Goal: Task Accomplishment & Management: Use online tool/utility

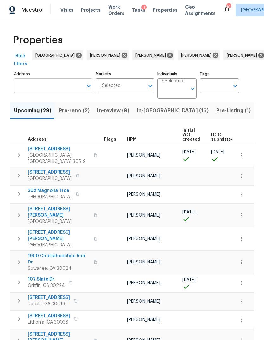
click at [46, 86] on input "Address" at bounding box center [48, 85] width 69 height 15
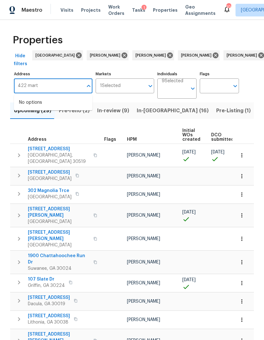
type input "422 marty"
click at [57, 101] on li "422 Marty Ln Dallas GA 30132" at bounding box center [53, 105] width 78 height 17
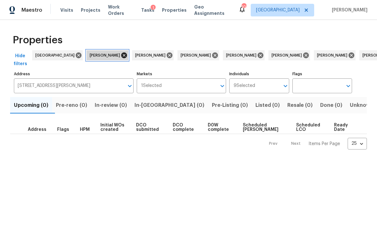
click at [121, 54] on icon at bounding box center [124, 55] width 7 height 7
click at [121, 56] on icon at bounding box center [124, 55] width 6 height 6
click at [121, 55] on icon at bounding box center [124, 55] width 7 height 7
click at [121, 57] on icon at bounding box center [124, 55] width 6 height 6
click at [121, 57] on icon at bounding box center [124, 55] width 7 height 7
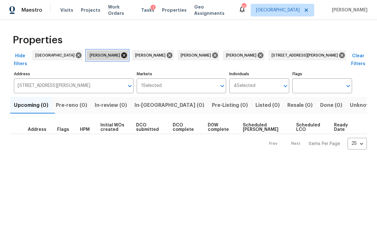
click at [121, 54] on icon at bounding box center [124, 55] width 6 height 6
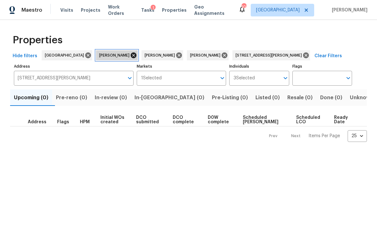
click at [130, 56] on icon at bounding box center [133, 55] width 7 height 7
click at [131, 54] on icon at bounding box center [134, 55] width 6 height 6
click at [131, 57] on icon at bounding box center [134, 55] width 6 height 6
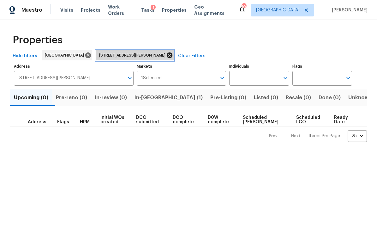
click at [166, 54] on icon at bounding box center [169, 55] width 7 height 7
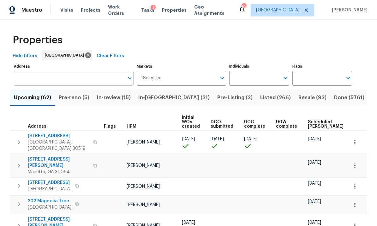
click at [69, 79] on input "Address" at bounding box center [69, 78] width 110 height 15
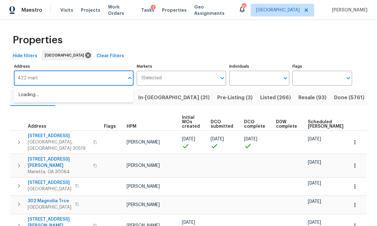
type input "422 marty"
click at [67, 95] on li "[STREET_ADDRESS][PERSON_NAME]" at bounding box center [74, 95] width 120 height 10
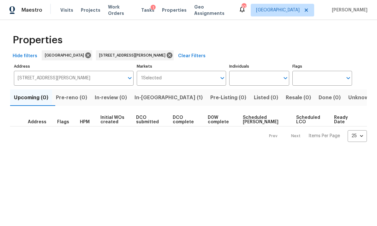
click at [160, 96] on span "In-[GEOGRAPHIC_DATA] (1)" at bounding box center [169, 97] width 68 height 9
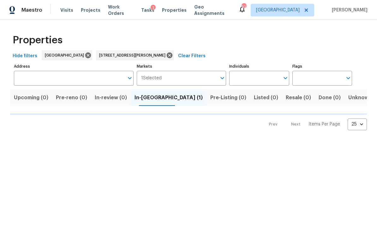
type input "[STREET_ADDRESS][PERSON_NAME]"
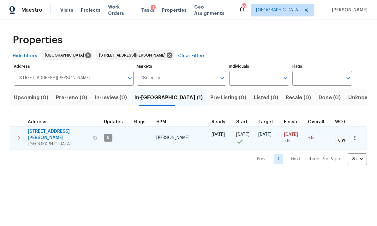
click at [16, 134] on icon "button" at bounding box center [19, 138] width 8 height 8
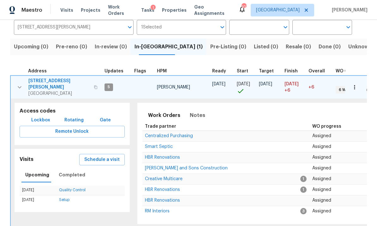
scroll to position [50, 0]
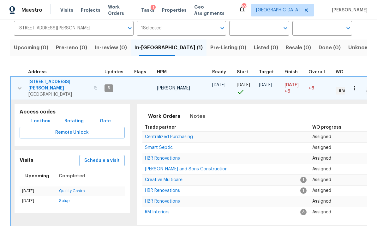
click at [41, 82] on span "[STREET_ADDRESS][PERSON_NAME]" at bounding box center [59, 85] width 62 height 13
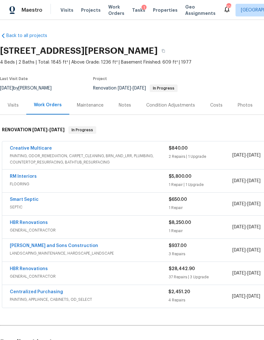
click at [94, 248] on div "HBR Renovations" at bounding box center [89, 270] width 159 height 8
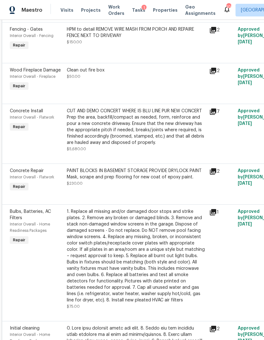
scroll to position [1157, 0]
click at [214, 116] on icon at bounding box center [213, 112] width 8 height 8
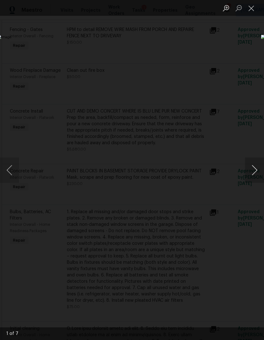
click at [254, 170] on button "Next image" at bounding box center [254, 169] width 19 height 25
click at [255, 169] on button "Next image" at bounding box center [254, 169] width 19 height 25
click at [256, 168] on button "Next image" at bounding box center [254, 169] width 19 height 25
click at [252, 9] on button "Close lightbox" at bounding box center [251, 8] width 13 height 11
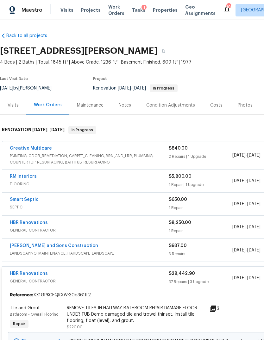
scroll to position [0, 0]
click at [125, 248] on div "HBR Renovations GENERAL_CONTRACTOR" at bounding box center [89, 277] width 159 height 15
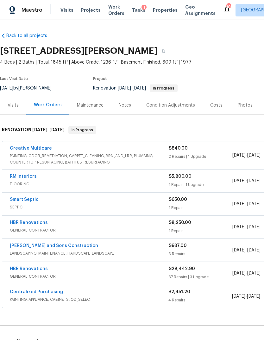
click at [214, 106] on div "Costs" at bounding box center [216, 105] width 12 height 6
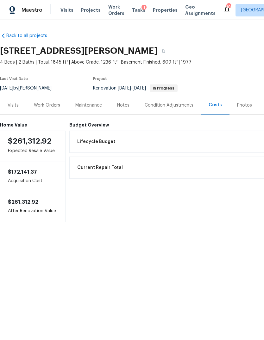
click at [50, 108] on div "Work Orders" at bounding box center [47, 105] width 26 height 6
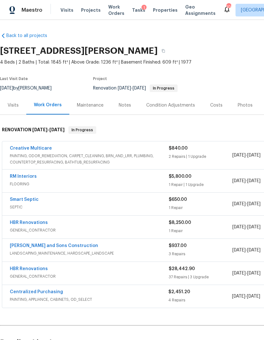
click at [18, 107] on div "Visits" at bounding box center [13, 105] width 11 height 6
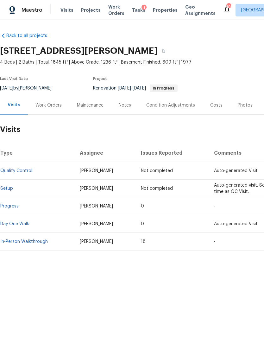
scroll to position [0, 34]
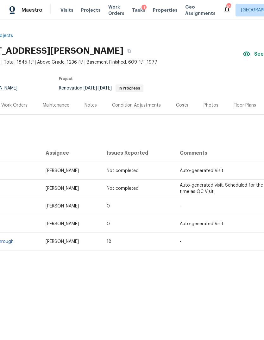
click at [179, 107] on div "Costs" at bounding box center [182, 105] width 12 height 6
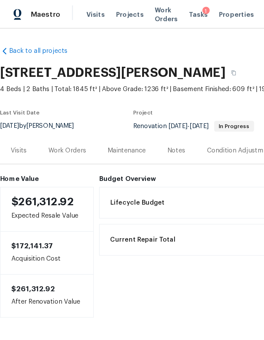
click at [51, 107] on div "Work Orders" at bounding box center [47, 105] width 26 height 6
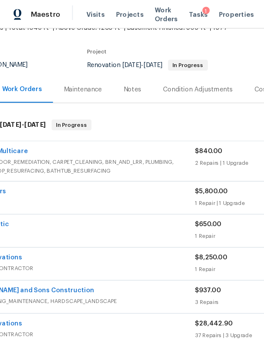
scroll to position [43, 32]
click at [95, 140] on span "FLOORING" at bounding box center [57, 141] width 159 height 6
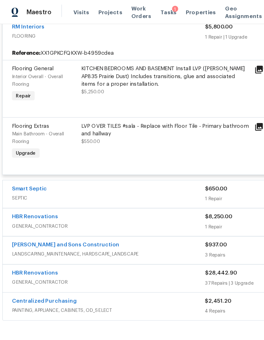
scroll to position [159, 0]
click at [141, 188] on span "GENERAL_CONTRACTOR" at bounding box center [89, 186] width 159 height 6
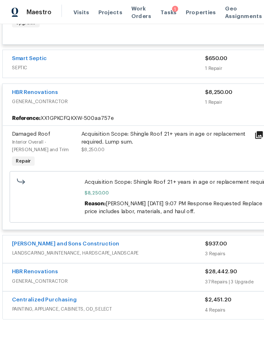
scroll to position [266, 0]
click at [133, 233] on span "GENERAL_CONTRACTOR" at bounding box center [89, 231] width 159 height 6
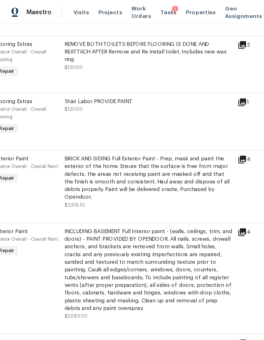
scroll to position [2178, 14]
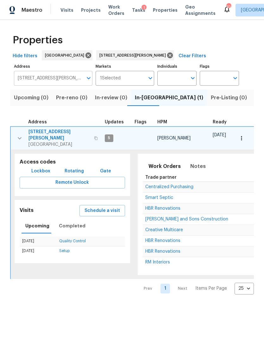
click at [63, 78] on input "[STREET_ADDRESS][PERSON_NAME]" at bounding box center [48, 78] width 69 height 15
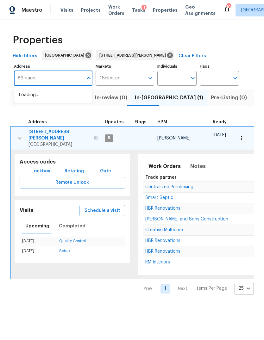
type input "89 paces"
click at [56, 98] on li "89 Paces Lakes [GEOGRAPHIC_DATA]" at bounding box center [53, 98] width 78 height 17
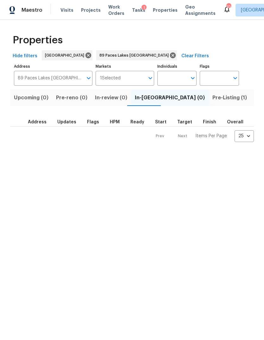
click at [212, 98] on span "Pre-Listing (1)" at bounding box center [229, 97] width 34 height 9
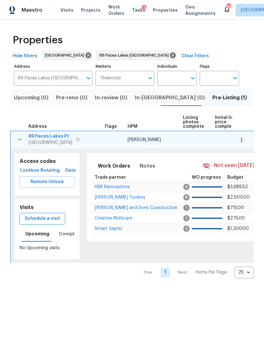
click at [47, 221] on span "Schedule a visit" at bounding box center [42, 219] width 35 height 8
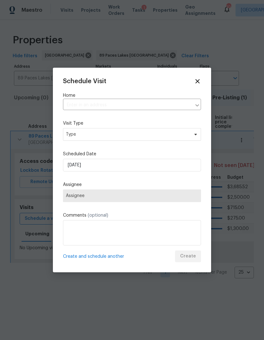
type input "[STREET_ADDRESS]"
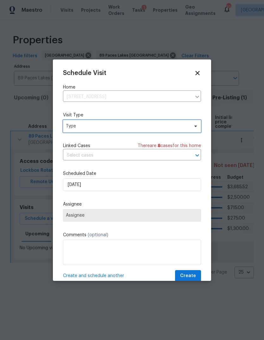
click at [144, 123] on span "Type" at bounding box center [132, 126] width 138 height 13
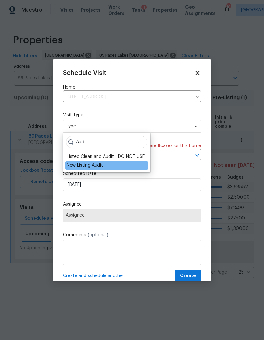
type input "Aud"
click at [96, 166] on div "New Listing Audit" at bounding box center [85, 165] width 36 height 6
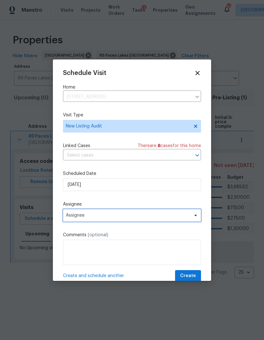
click at [118, 218] on span "Assignee" at bounding box center [128, 215] width 124 height 5
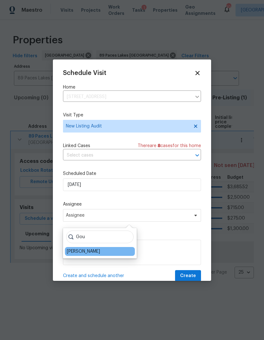
type input "Gou"
click at [95, 251] on div "[PERSON_NAME]" at bounding box center [83, 251] width 33 height 6
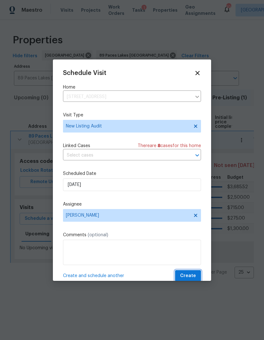
click at [190, 273] on span "Create" at bounding box center [188, 276] width 16 height 8
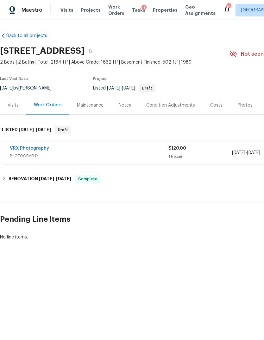
click at [12, 105] on div "Visits" at bounding box center [13, 105] width 11 height 6
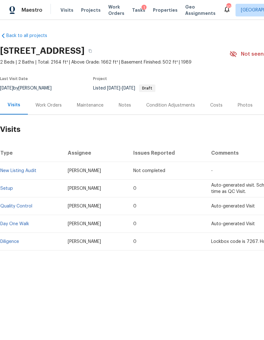
click at [48, 113] on div "Work Orders" at bounding box center [48, 105] width 41 height 19
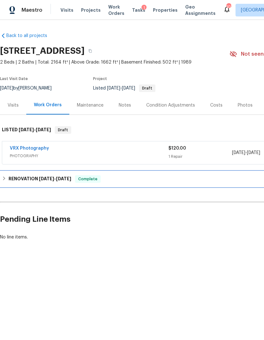
click at [11, 181] on h6 "RENOVATION 8/15/25 - 8/20/25" at bounding box center [40, 179] width 63 height 8
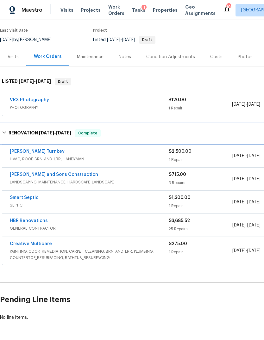
scroll to position [48, 0]
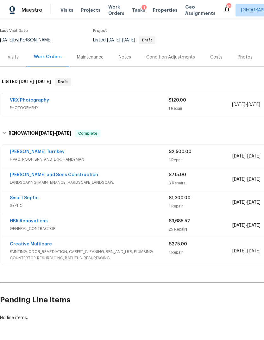
click at [116, 155] on div "[PERSON_NAME] Turnkey" at bounding box center [89, 153] width 159 height 8
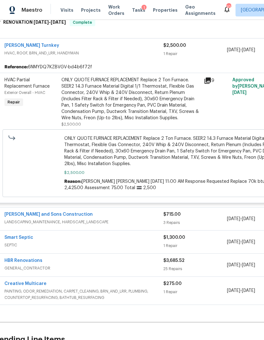
scroll to position [171, 3]
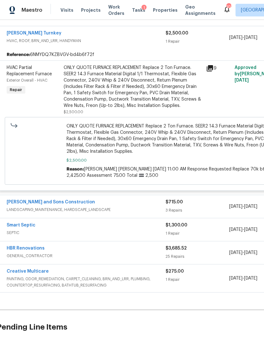
click at [144, 213] on div "Reyes and Sons Construction LANDSCAPING_MAINTENANCE, HARDSCAPE_LANDSCAPE" at bounding box center [86, 206] width 159 height 15
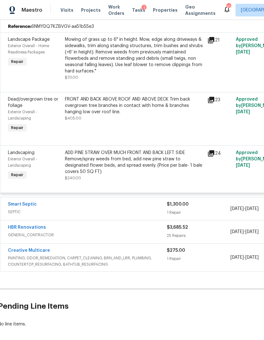
scroll to position [375, 2]
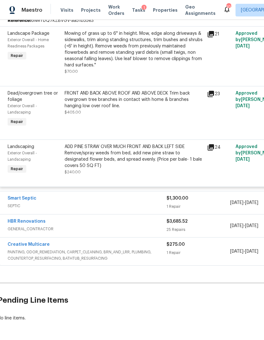
click at [149, 210] on div "Smart Septic SEPTIC" at bounding box center [87, 202] width 159 height 15
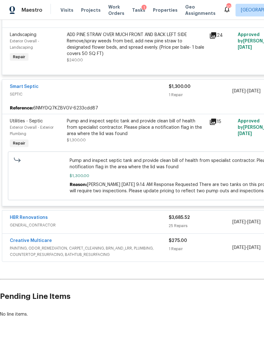
scroll to position [486, 0]
click at [151, 227] on span "GENERAL_CONTRACTOR" at bounding box center [89, 225] width 159 height 6
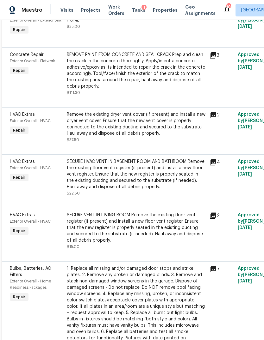
scroll to position [0, 0]
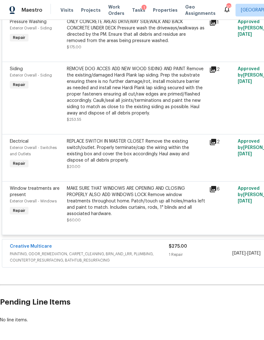
click at [212, 73] on icon at bounding box center [213, 69] width 6 height 6
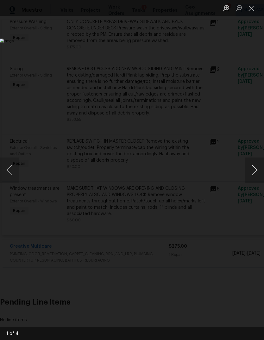
click at [253, 177] on button "Next image" at bounding box center [254, 169] width 19 height 25
click at [248, 10] on button "Close lightbox" at bounding box center [251, 8] width 13 height 11
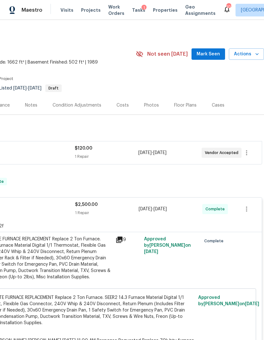
click at [121, 101] on div "Costs" at bounding box center [122, 105] width 27 height 19
